Goal: Information Seeking & Learning: Learn about a topic

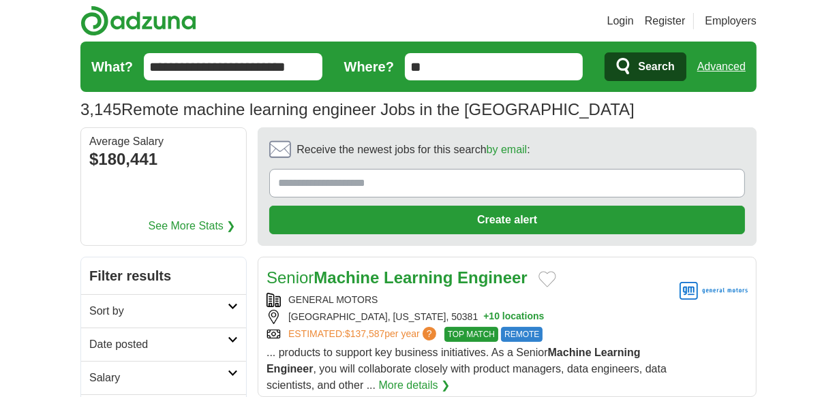
click at [246, 59] on input "**********" at bounding box center [233, 66] width 179 height 27
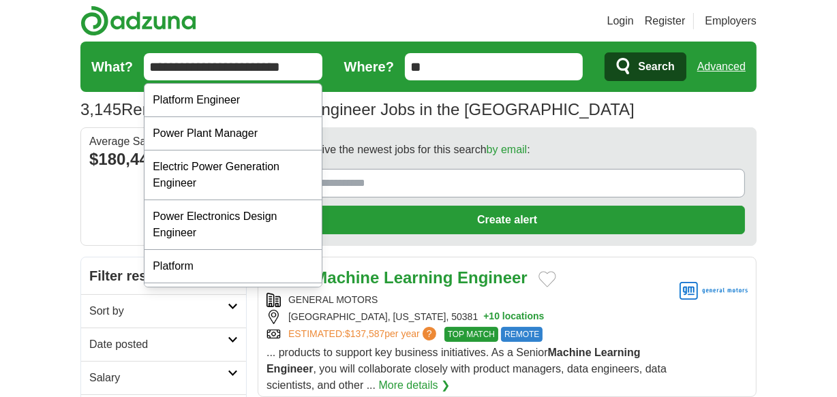
type input "**********"
click at [623, 68] on icon "submit" at bounding box center [624, 66] width 16 height 19
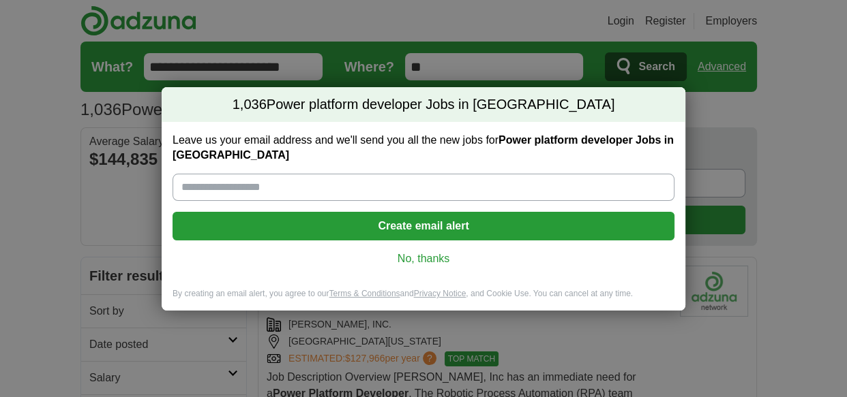
click at [396, 254] on link "No, thanks" at bounding box center [423, 259] width 480 height 15
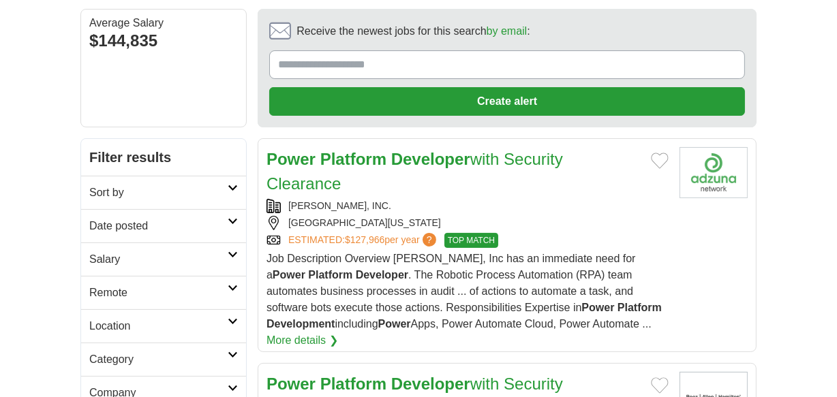
scroll to position [140, 0]
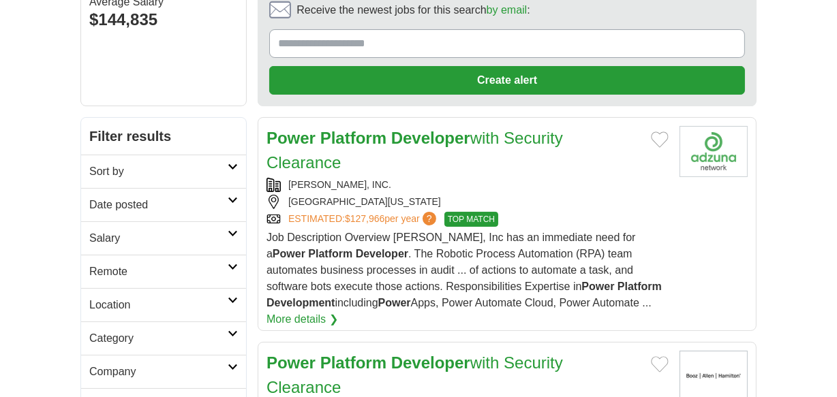
click at [175, 257] on link "Remote" at bounding box center [163, 271] width 165 height 33
click at [144, 309] on div "Remote jobs" at bounding box center [163, 304] width 165 height 33
click at [144, 309] on link "Remote jobs" at bounding box center [119, 305] width 61 height 12
click at [151, 303] on div "Remote jobs" at bounding box center [163, 304] width 165 height 33
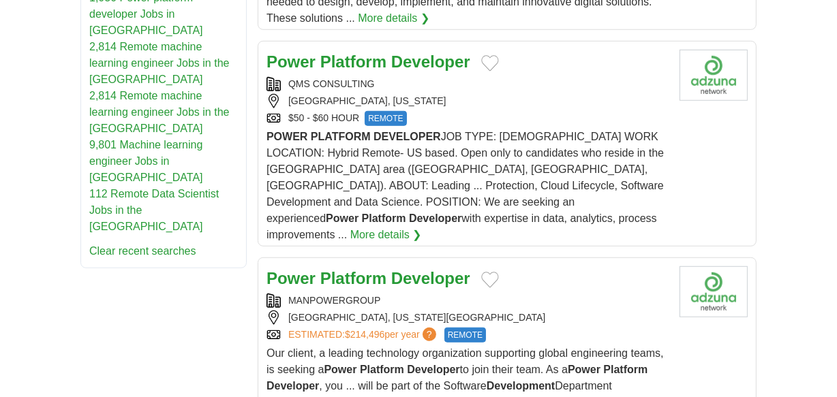
scroll to position [930, 0]
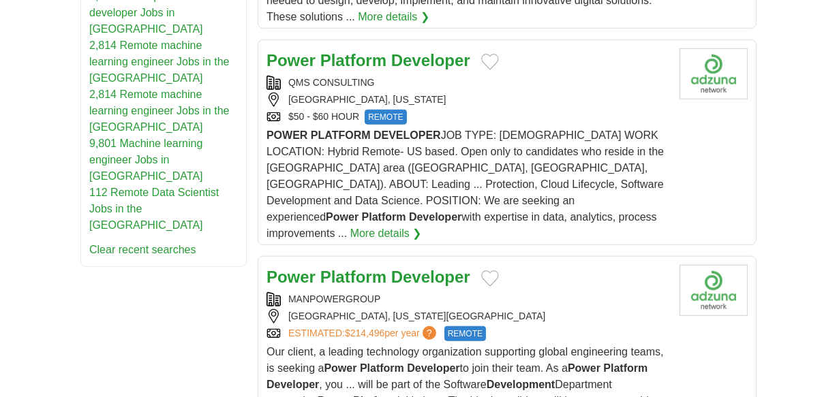
click at [333, 67] on strong "Platform" at bounding box center [353, 60] width 66 height 18
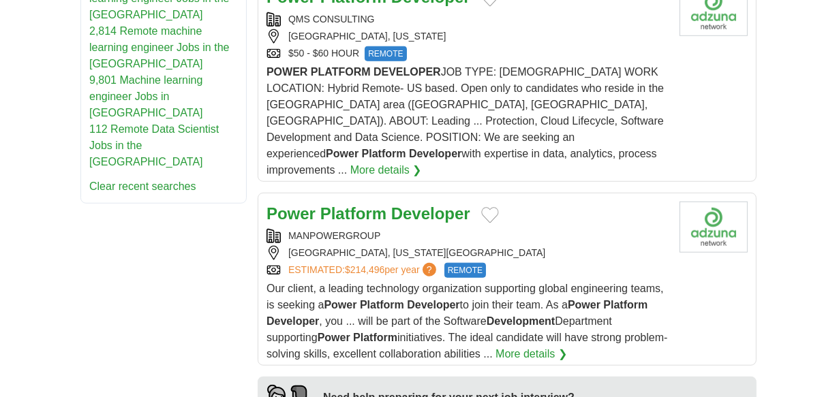
scroll to position [1002, 0]
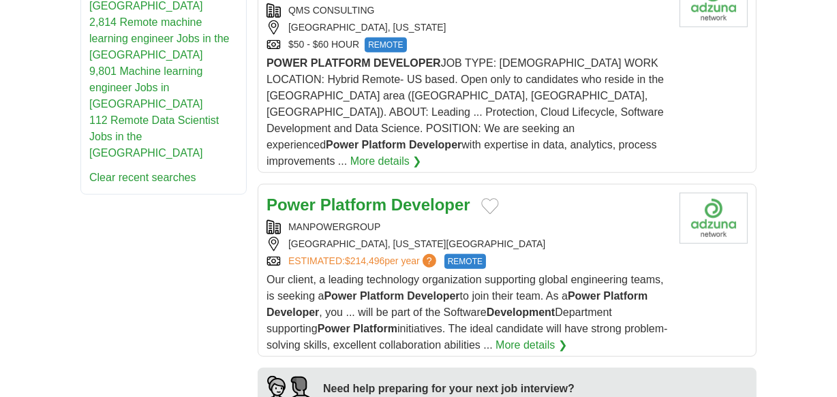
click at [333, 196] on strong "Platform" at bounding box center [353, 205] width 66 height 18
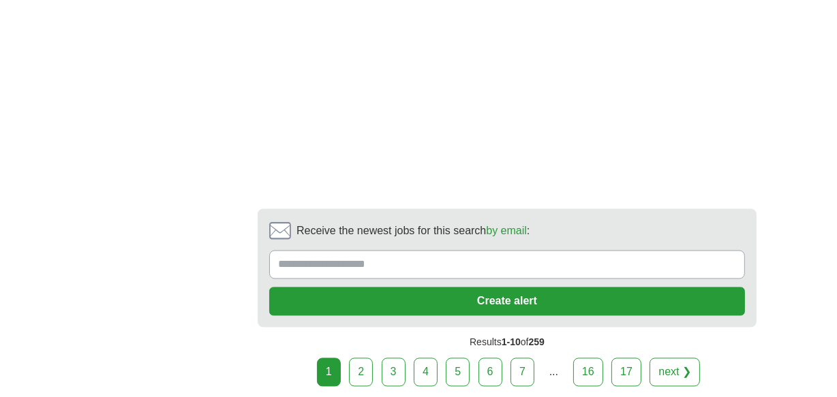
scroll to position [2332, 0]
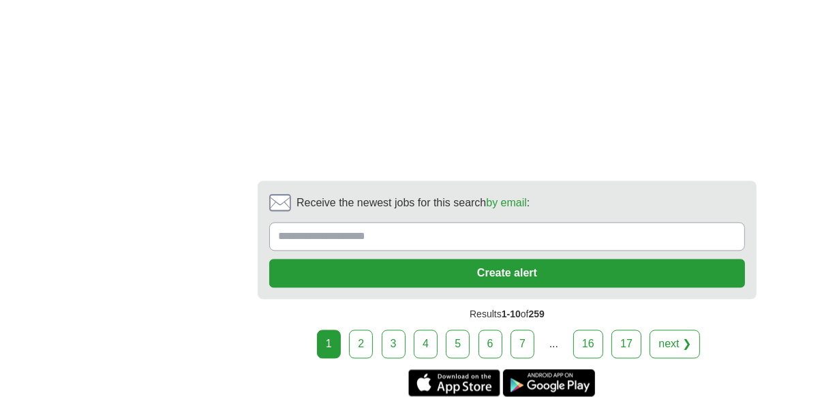
drag, startPoint x: 370, startPoint y: 356, endPoint x: 371, endPoint y: 348, distance: 7.5
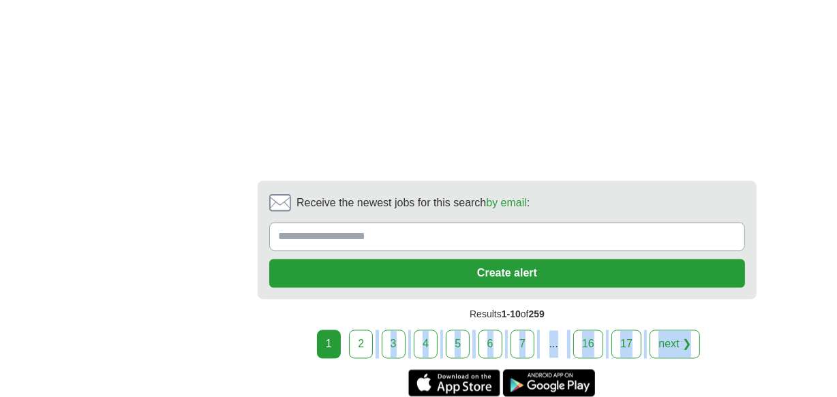
click at [371, 348] on link "2" at bounding box center [361, 344] width 24 height 29
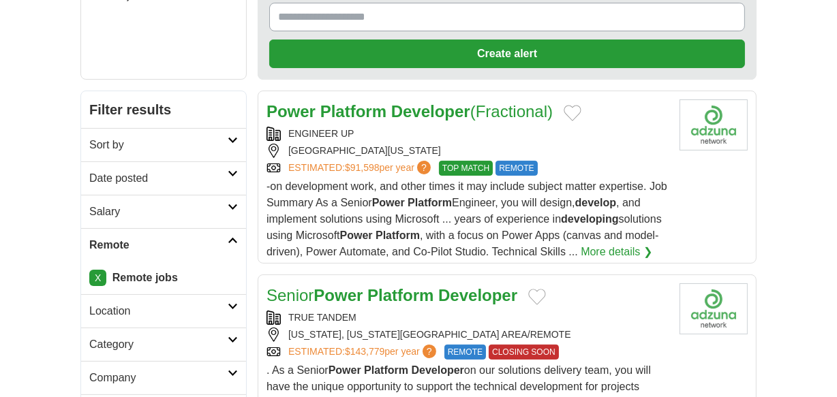
scroll to position [168, 0]
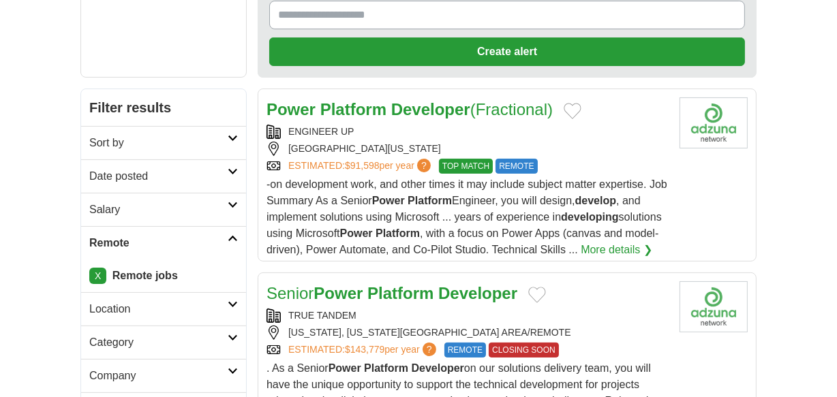
click at [350, 112] on strong "Platform" at bounding box center [353, 109] width 66 height 18
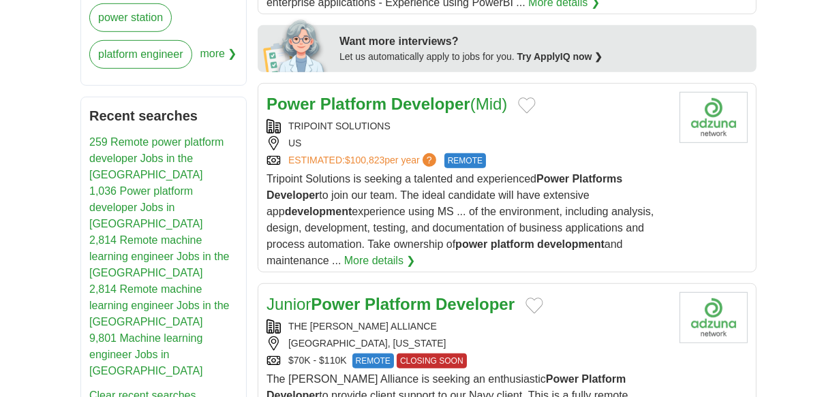
scroll to position [785, 0]
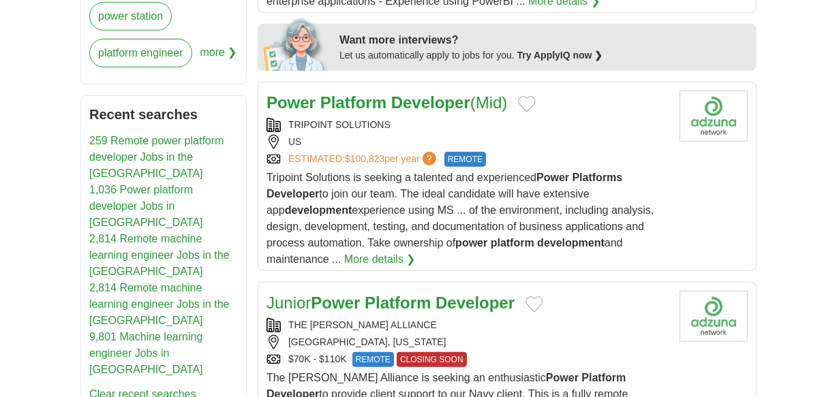
click at [295, 104] on strong "Power" at bounding box center [291, 102] width 49 height 18
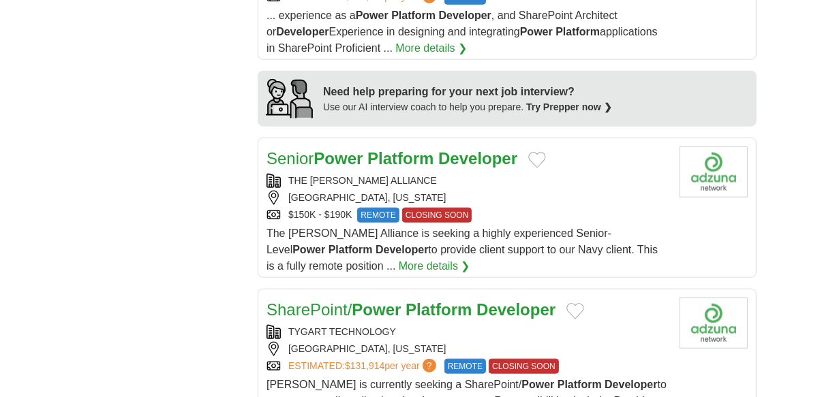
scroll to position [1412, 0]
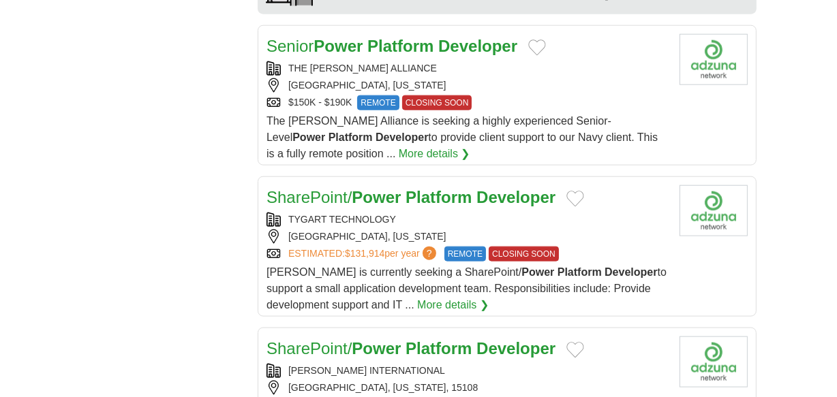
click at [355, 192] on strong "Power" at bounding box center [376, 197] width 49 height 18
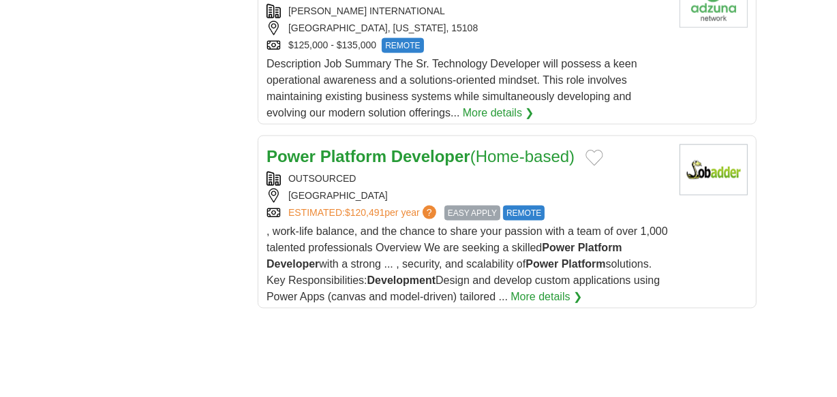
scroll to position [1784, 0]
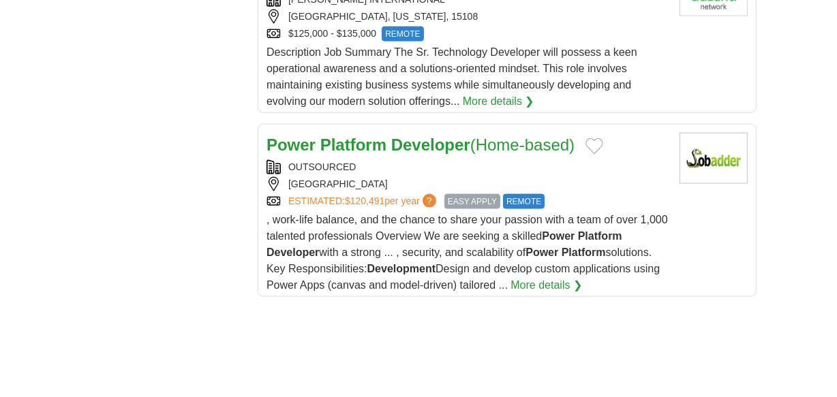
click at [342, 141] on strong "Platform" at bounding box center [353, 145] width 66 height 18
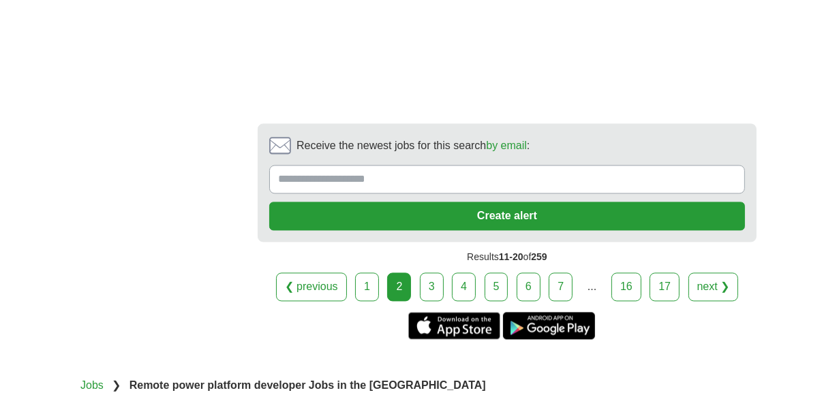
scroll to position [2313, 0]
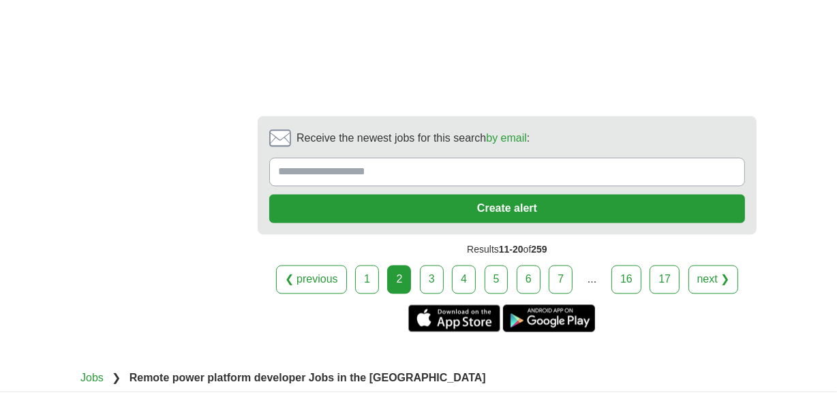
click at [423, 268] on link "3" at bounding box center [432, 279] width 24 height 29
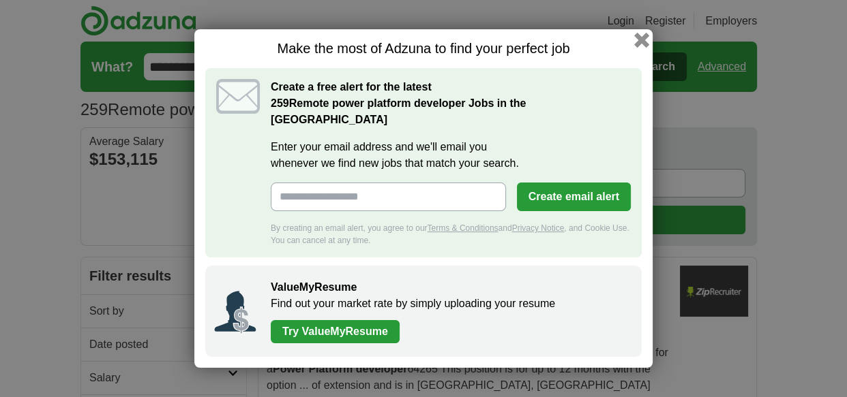
click at [646, 44] on button "button" at bounding box center [641, 40] width 15 height 15
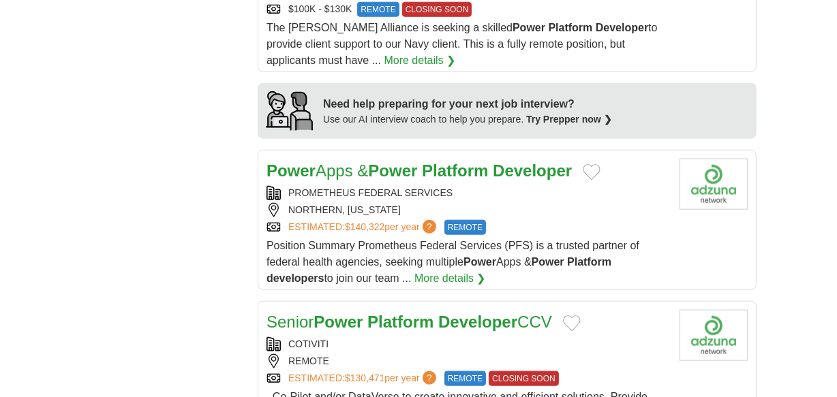
scroll to position [1340, 0]
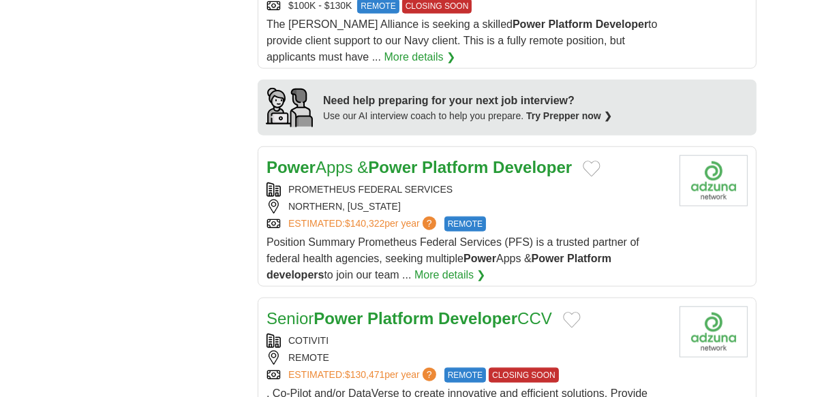
click at [391, 158] on strong "Power" at bounding box center [392, 167] width 49 height 18
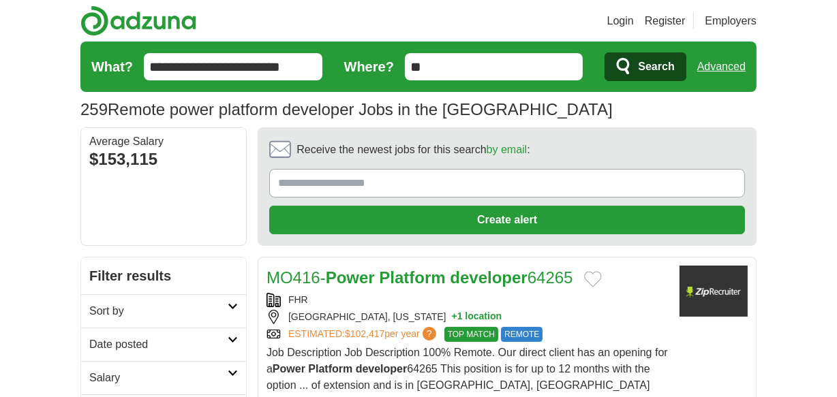
scroll to position [0, 0]
click at [228, 65] on input "**********" at bounding box center [233, 66] width 179 height 27
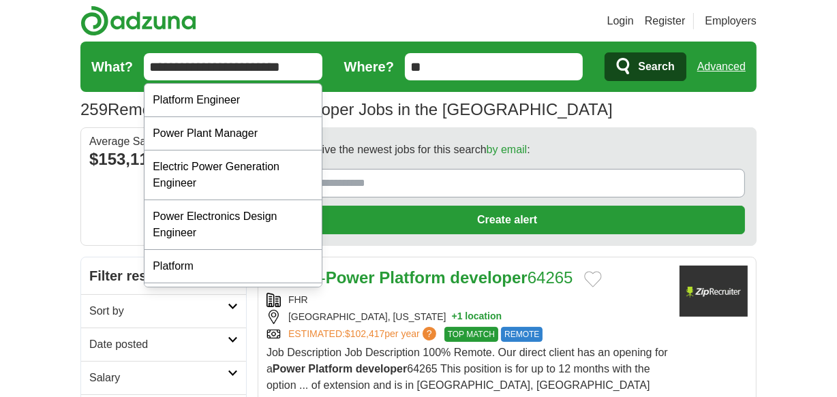
click at [228, 65] on input "**********" at bounding box center [233, 66] width 179 height 27
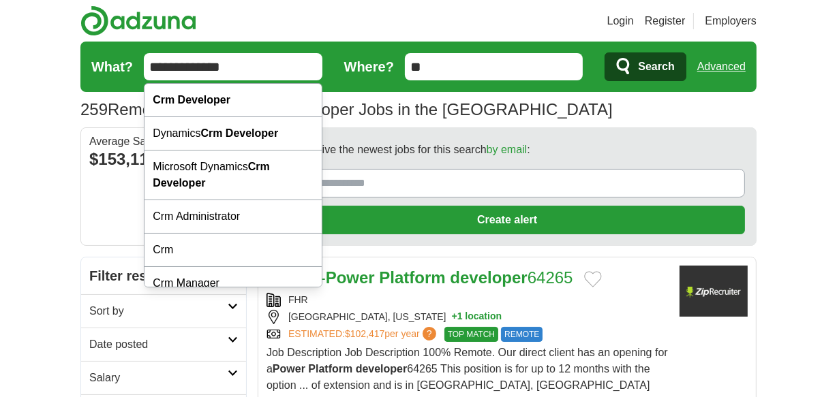
type input "**********"
click at [631, 74] on icon "submit" at bounding box center [624, 66] width 16 height 19
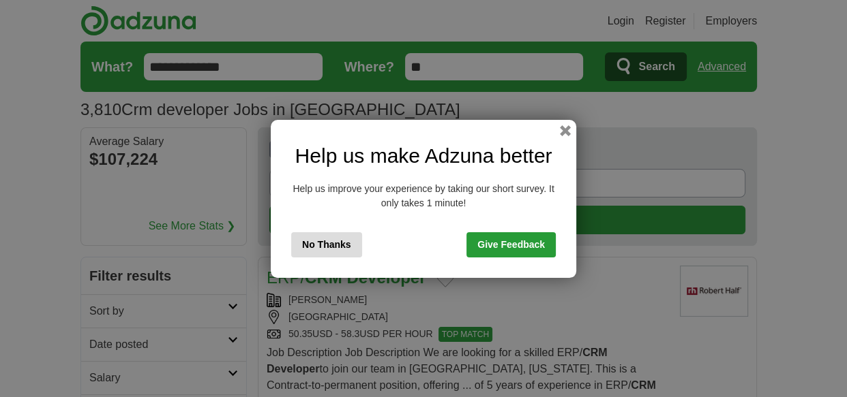
click at [337, 256] on button "No Thanks" at bounding box center [326, 244] width 71 height 25
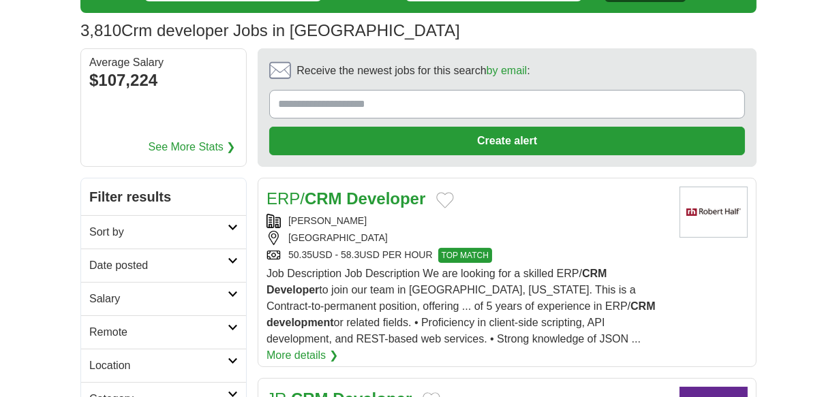
scroll to position [87, 0]
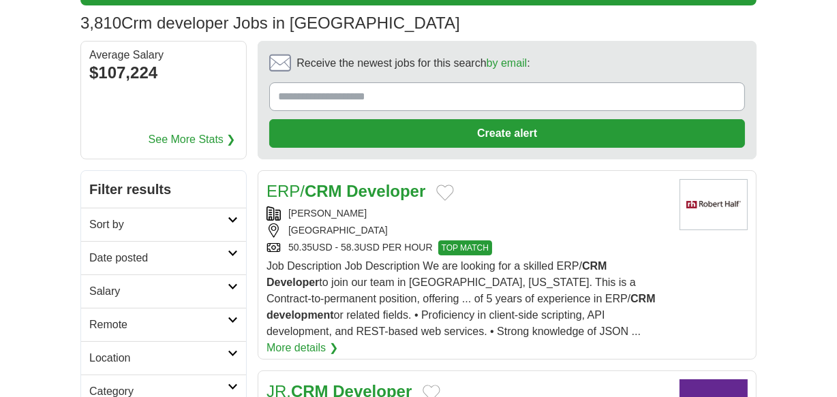
click at [198, 317] on h2 "Remote" at bounding box center [158, 325] width 138 height 16
click at [133, 354] on link "Remote jobs" at bounding box center [119, 358] width 61 height 12
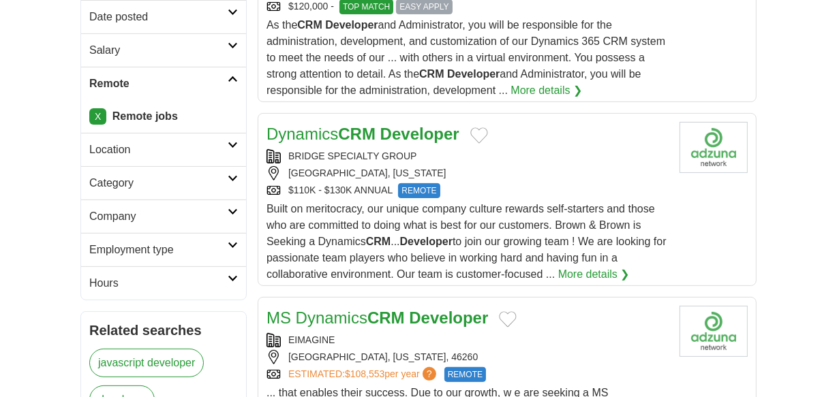
scroll to position [333, 0]
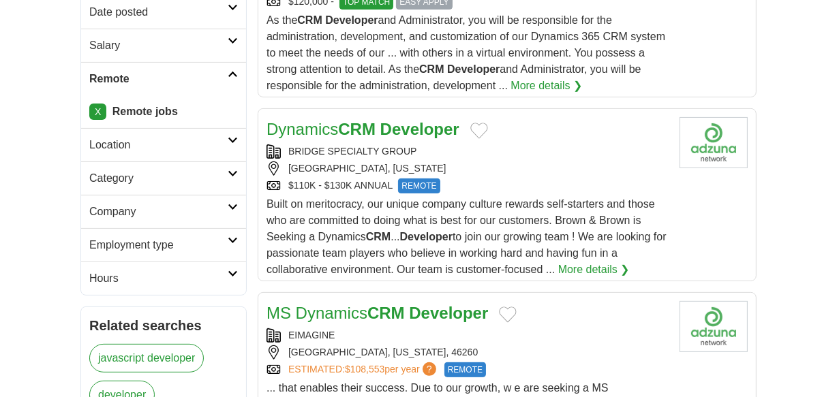
click at [363, 125] on strong "CRM" at bounding box center [356, 129] width 37 height 18
click at [328, 149] on div "BRIDGE SPECIALTY GROUP" at bounding box center [468, 152] width 402 height 14
drag, startPoint x: 421, startPoint y: 150, endPoint x: 289, endPoint y: 151, distance: 132.3
click at [289, 151] on div "BRIDGE SPECIALTY GROUP" at bounding box center [468, 152] width 402 height 14
copy div "BRIDGE SPECIALTY GROUP"
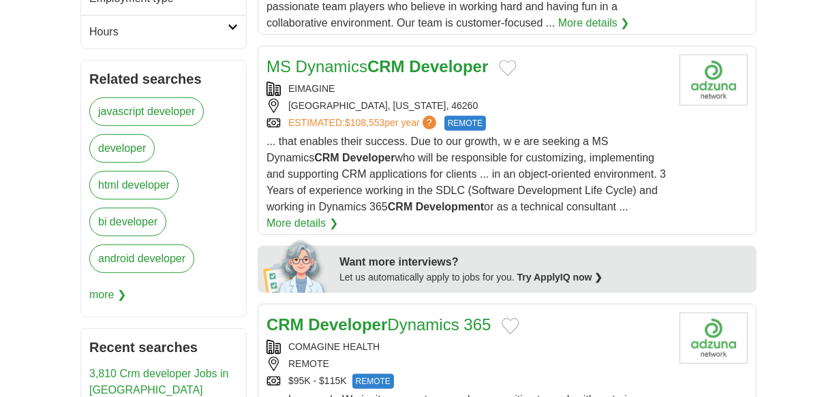
scroll to position [583, 0]
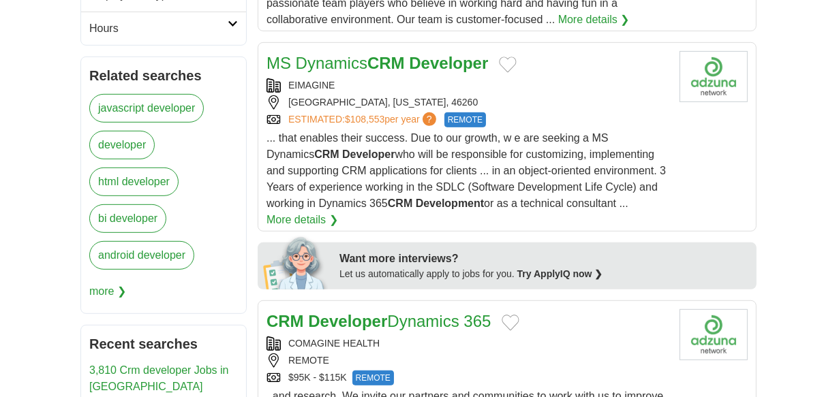
click at [333, 74] on h2 "MS Dynamics CRM Developer" at bounding box center [378, 63] width 222 height 25
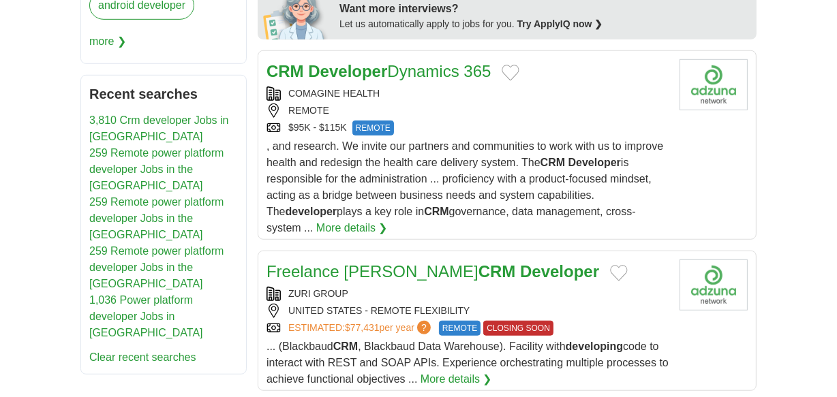
scroll to position [834, 0]
click at [376, 82] on div "CRM Developer Dynamics 365 COMAGINE HEALTH REMOTE $95K - $115K REMOTE REMOTE , …" at bounding box center [468, 147] width 402 height 177
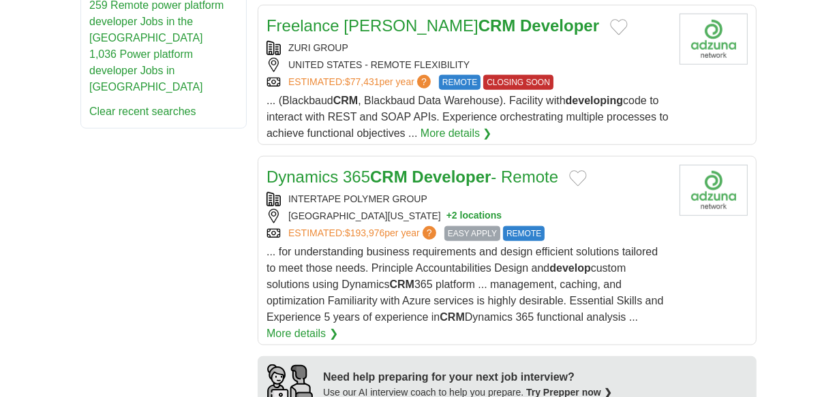
scroll to position [1084, 0]
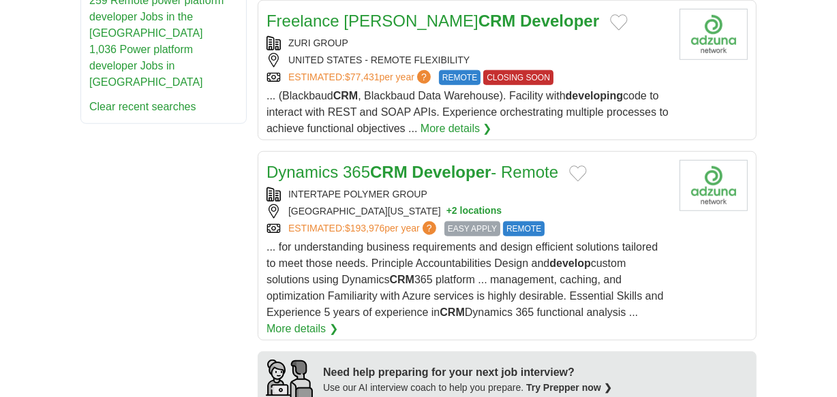
click at [395, 12] on link "Freelance Blackbaud CRM Developer" at bounding box center [433, 21] width 333 height 18
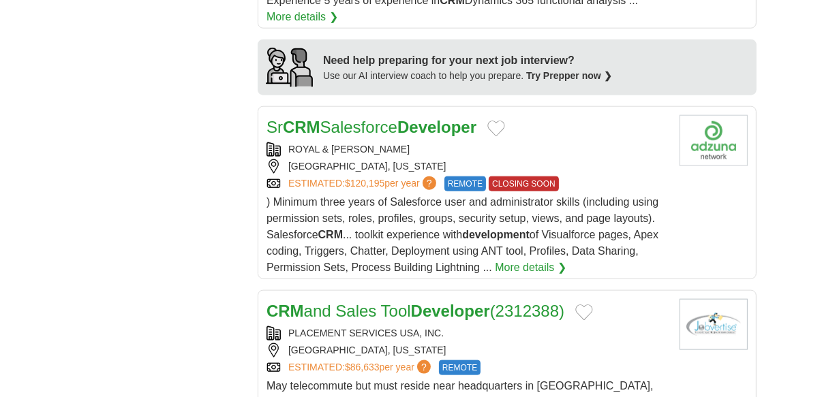
scroll to position [1398, 0]
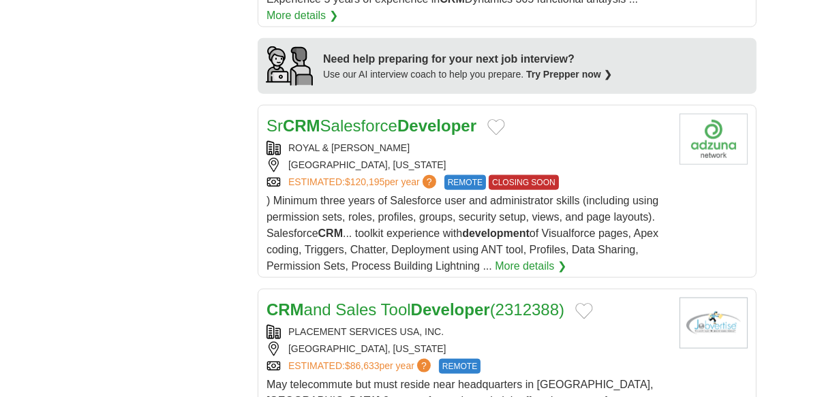
click at [330, 117] on link "Sr CRM Salesforce Developer" at bounding box center [372, 126] width 210 height 18
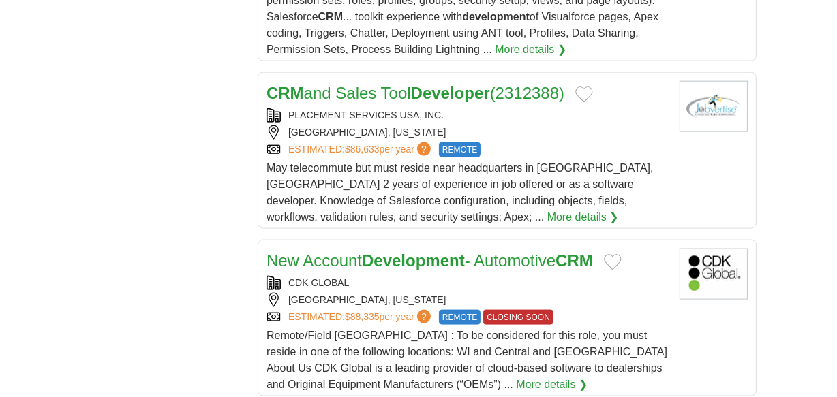
scroll to position [1615, 0]
click at [325, 97] on link "CRM and Sales Tool Developer (2312388)" at bounding box center [416, 92] width 298 height 18
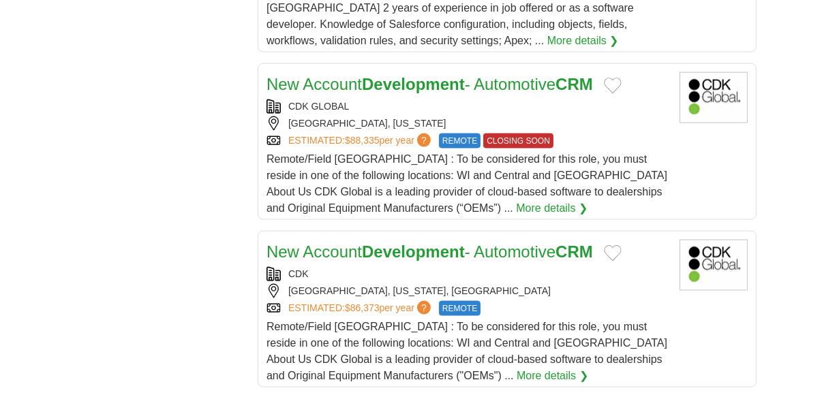
scroll to position [1803, 0]
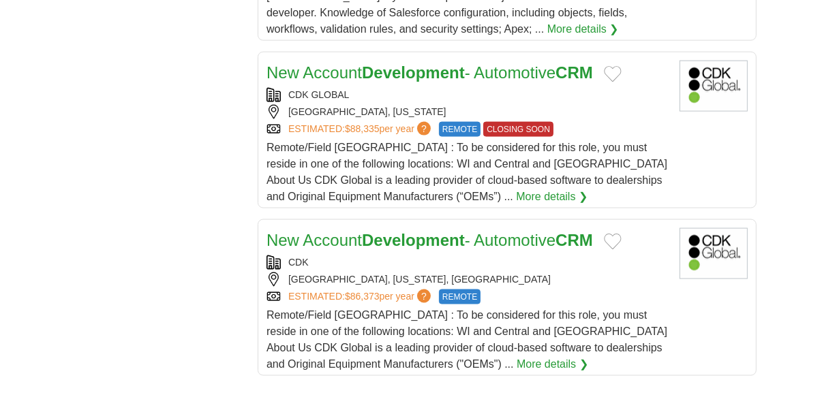
click at [364, 76] on link "New Account Development - Automotive CRM" at bounding box center [430, 72] width 327 height 18
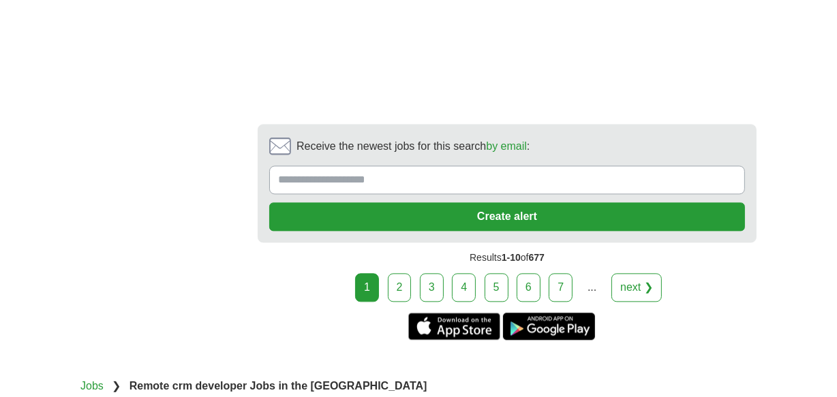
scroll to position [2623, 0]
